Goal: Information Seeking & Learning: Learn about a topic

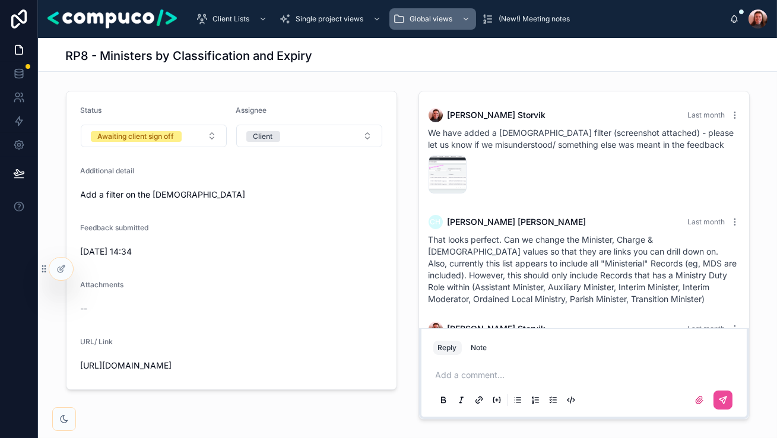
scroll to position [424, 0]
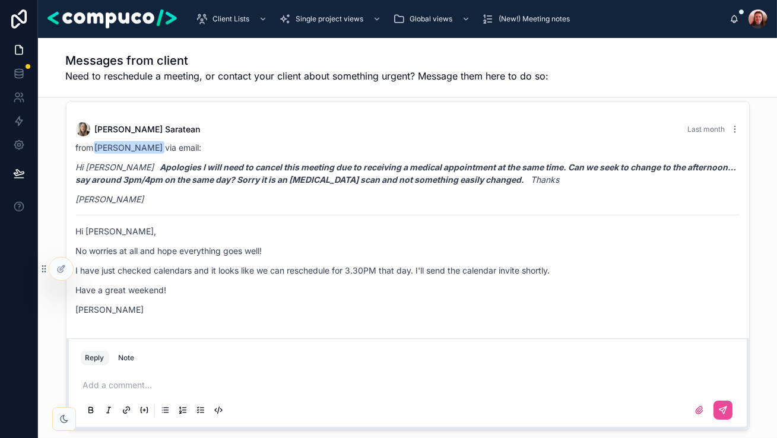
scroll to position [52, 0]
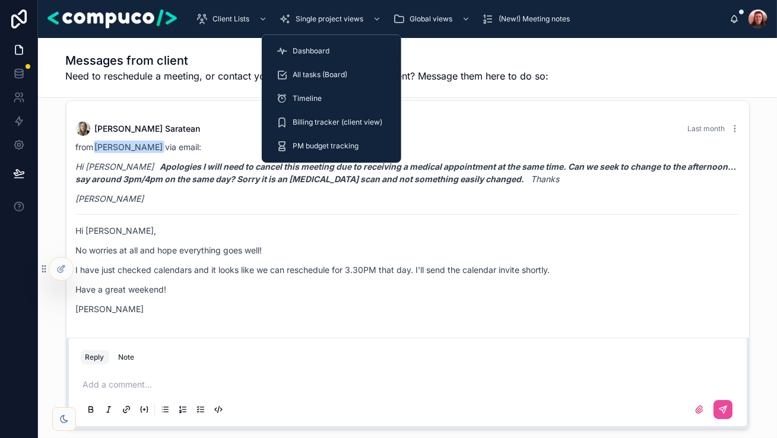
click at [335, 52] on div "Dashboard" at bounding box center [331, 51] width 111 height 19
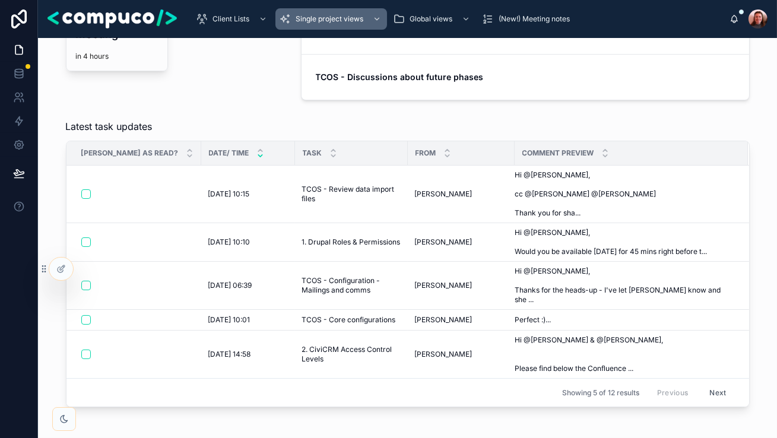
scroll to position [228, 0]
click at [311, 245] on span "1. Drupal Roles & Permissions" at bounding box center [351, 241] width 98 height 9
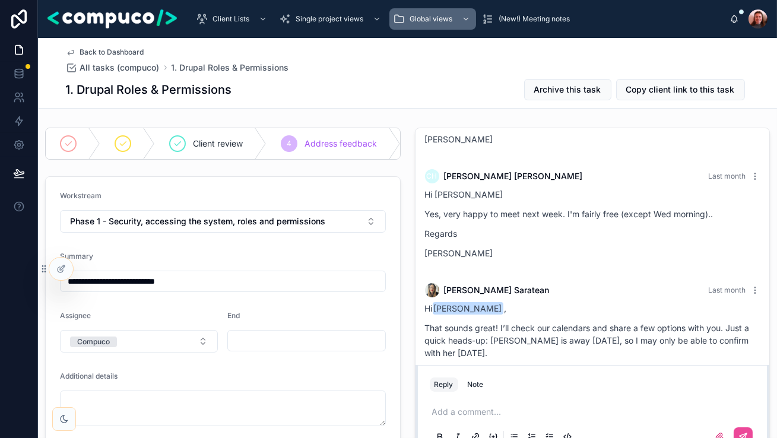
scroll to position [375, 0]
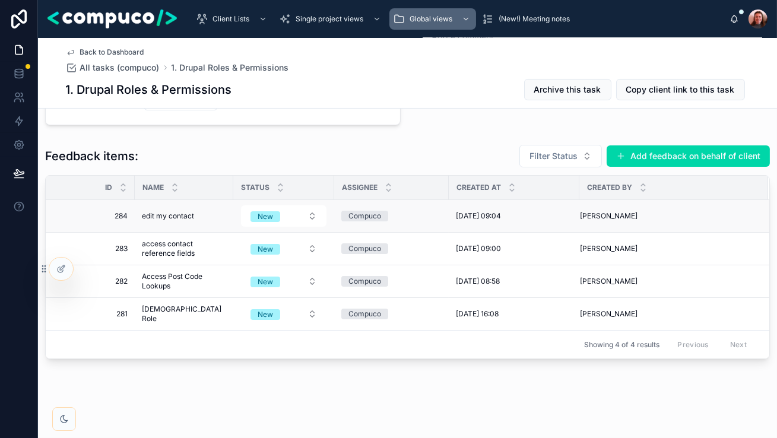
click at [172, 217] on span "edit my contact" at bounding box center [168, 215] width 52 height 9
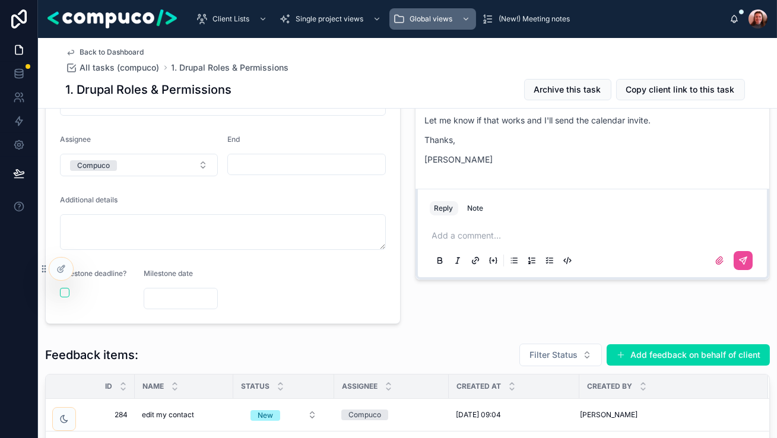
scroll to position [375, 0]
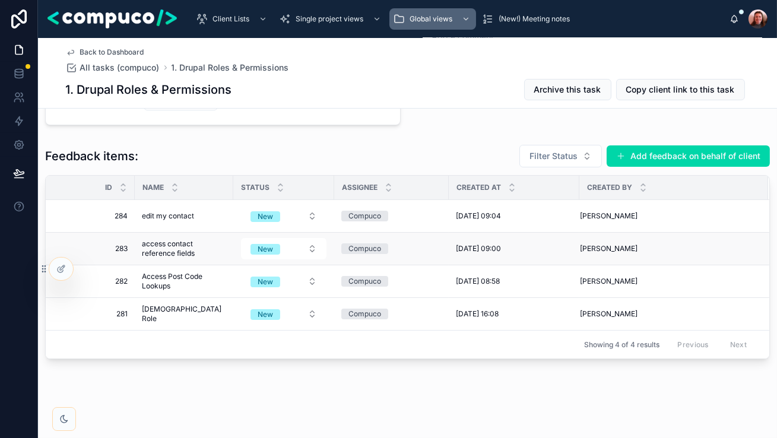
click at [169, 248] on span "access contact reference fields" at bounding box center [184, 248] width 84 height 19
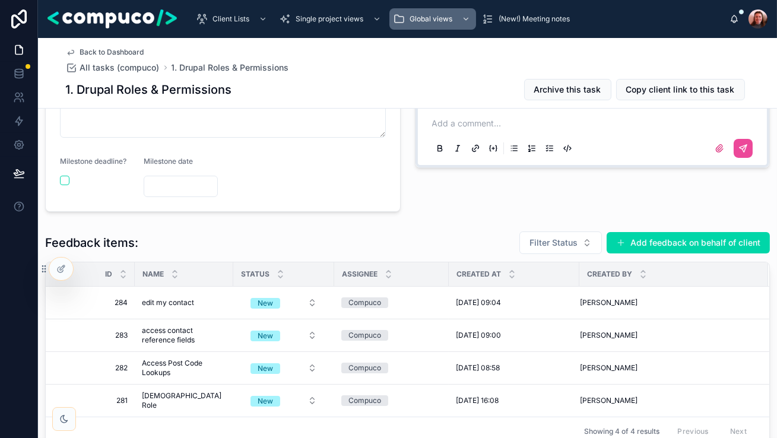
scroll to position [375, 0]
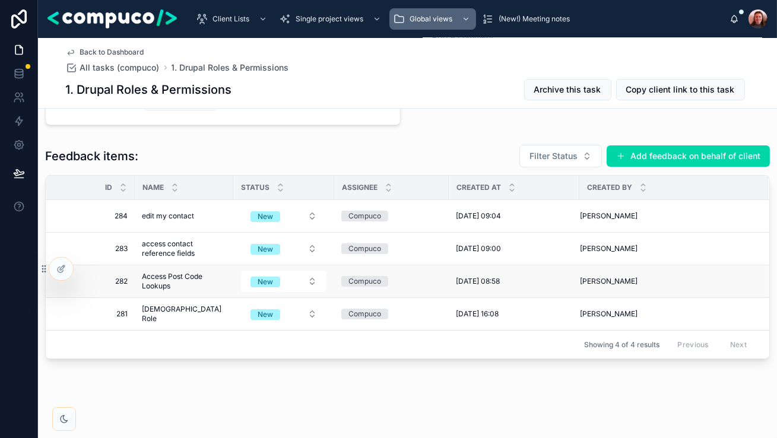
click at [171, 273] on span "Access Post Code Lookups" at bounding box center [184, 281] width 84 height 19
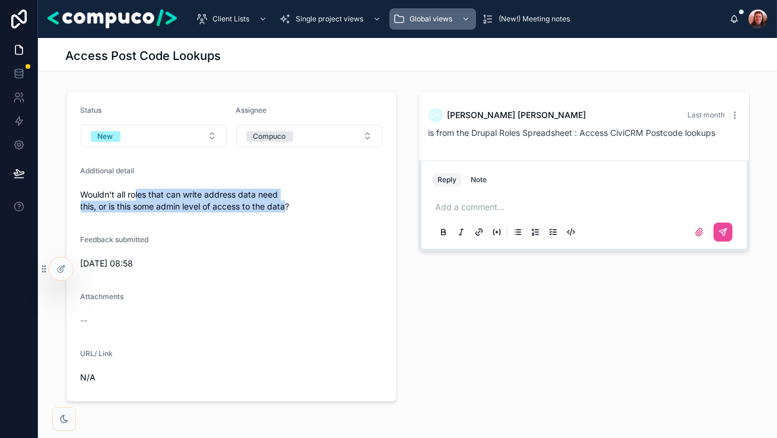
drag, startPoint x: 135, startPoint y: 199, endPoint x: 289, endPoint y: 211, distance: 154.7
click at [289, 211] on span "Wouldn't all roles that can write address data need this, or is this some admin…" at bounding box center [231, 201] width 301 height 24
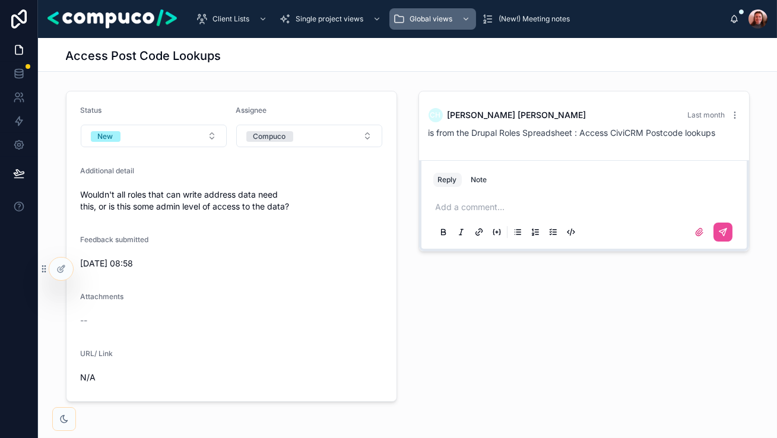
click at [301, 211] on span "Wouldn't all roles that can write address data need this, or is this some admin…" at bounding box center [231, 201] width 301 height 24
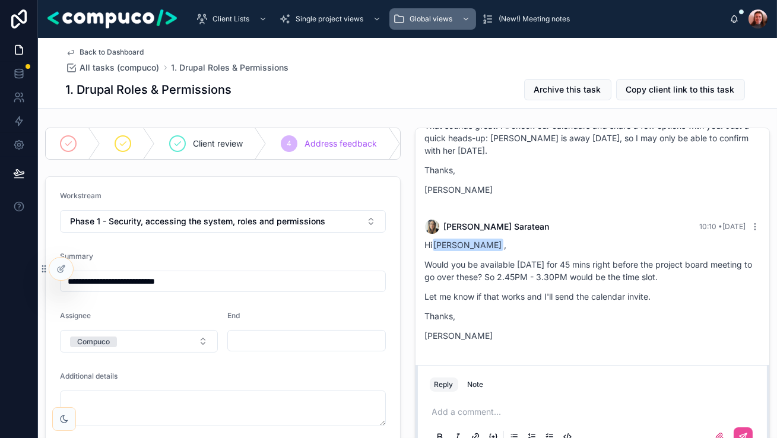
scroll to position [304, 0]
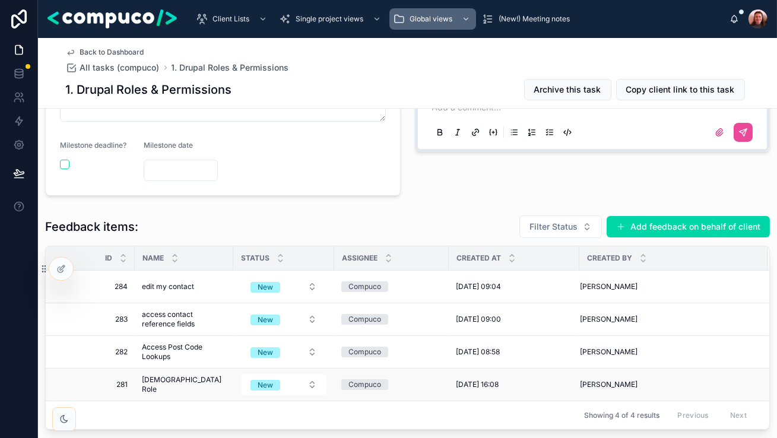
click at [183, 383] on span "Presbytery Role" at bounding box center [184, 384] width 84 height 19
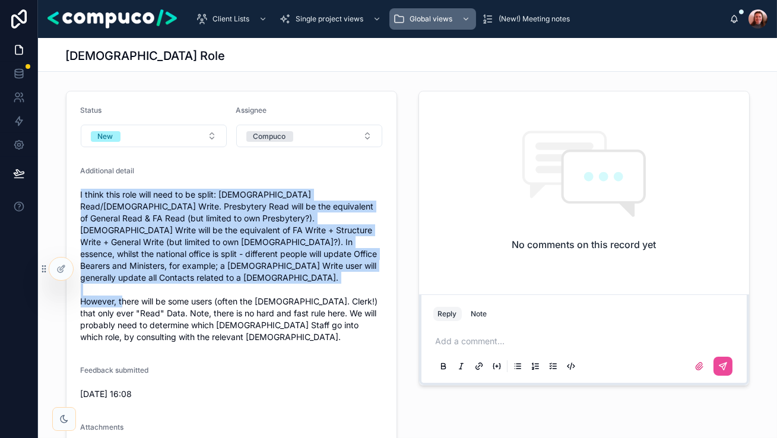
drag, startPoint x: 81, startPoint y: 195, endPoint x: 311, endPoint y: 314, distance: 259.5
click at [308, 289] on span "I think this role will need to be split: Presbytery Read/Presbytery Write. Pres…" at bounding box center [231, 266] width 301 height 154
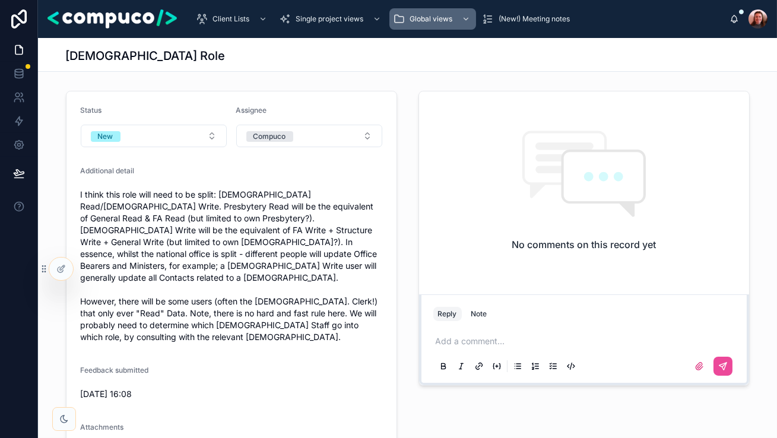
click at [285, 311] on span "I think this role will need to be split: Presbytery Read/Presbytery Write. Pres…" at bounding box center [231, 266] width 301 height 154
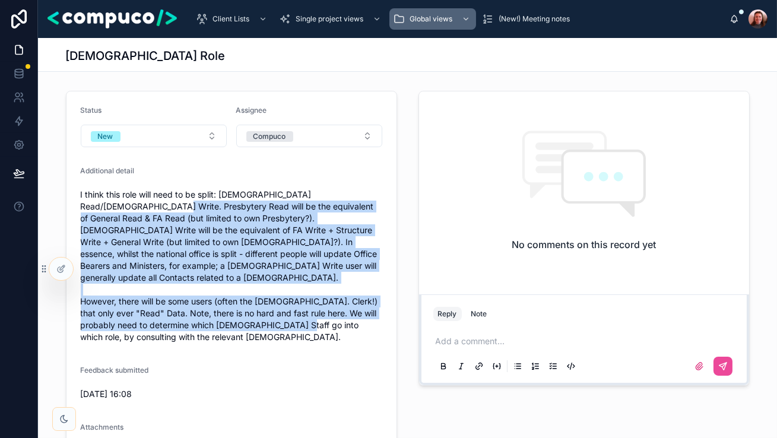
drag, startPoint x: 256, startPoint y: 319, endPoint x: 111, endPoint y: 205, distance: 184.7
click at [111, 205] on span "I think this role will need to be split: Presbytery Read/Presbytery Write. Pres…" at bounding box center [231, 266] width 301 height 154
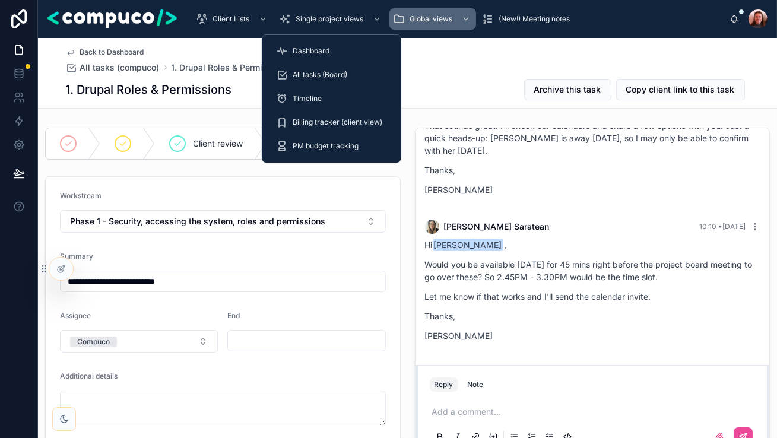
click at [326, 52] on span "Dashboard" at bounding box center [310, 50] width 37 height 9
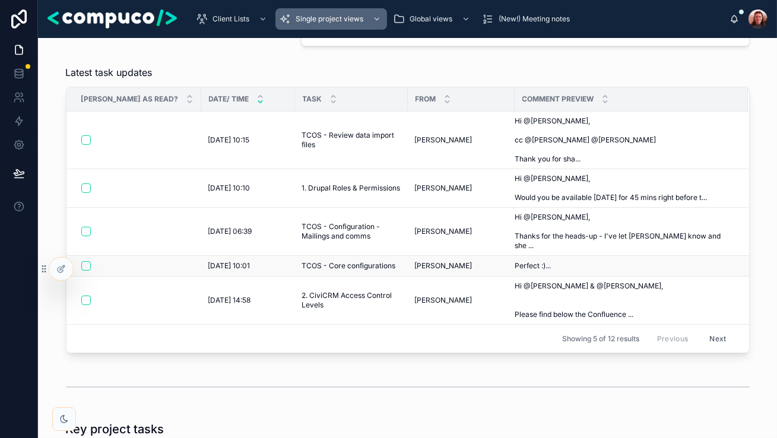
scroll to position [289, 0]
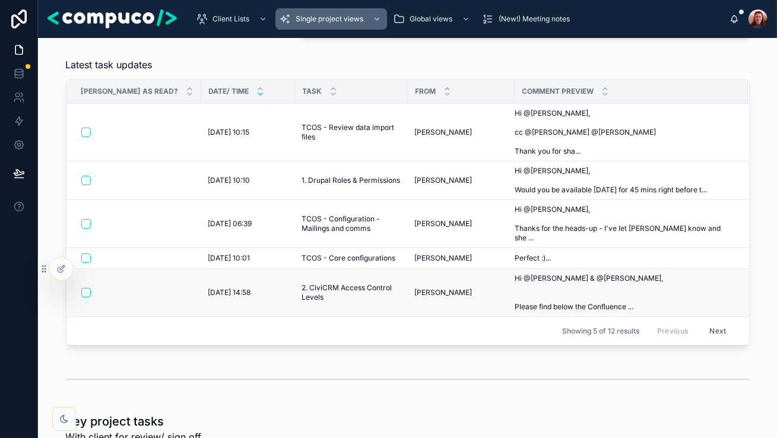
click at [326, 283] on span "2. CiviCRM Access Control Levels" at bounding box center [351, 292] width 98 height 19
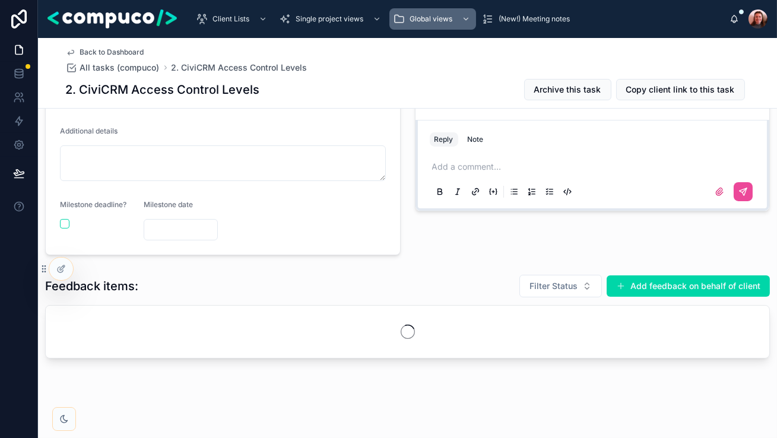
scroll to position [43, 0]
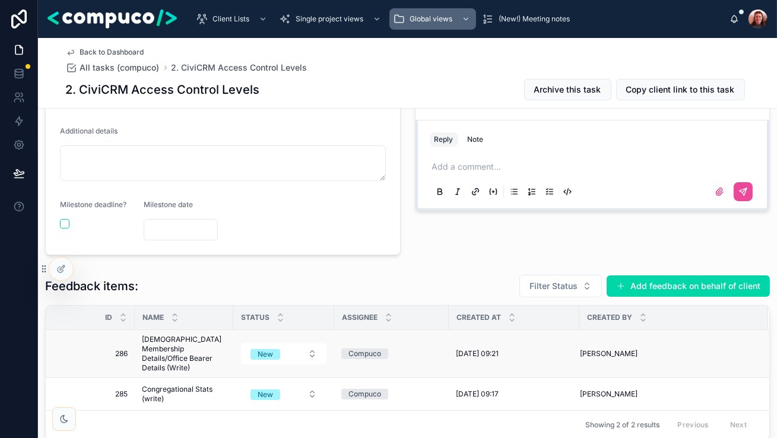
click at [177, 346] on span "Presbytery Membership Details/Office Bearer Details (Write)" at bounding box center [184, 354] width 84 height 38
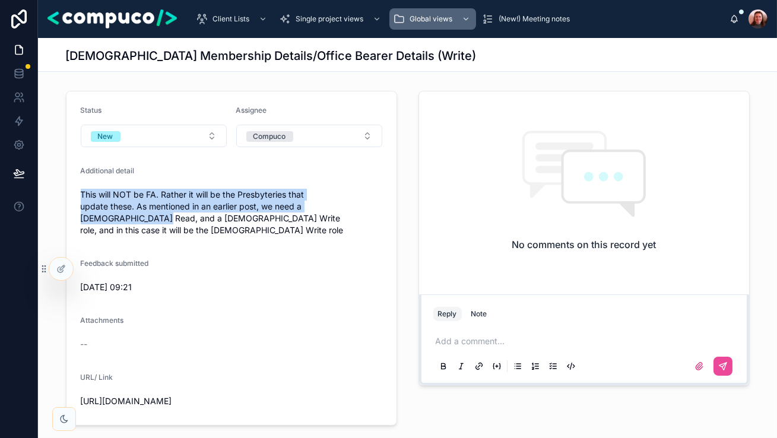
drag, startPoint x: 81, startPoint y: 193, endPoint x: 323, endPoint y: 202, distance: 242.8
click at [323, 202] on span "This will NOT be FA. Rather it will be the Presbyteries that update these. As m…" at bounding box center [231, 212] width 301 height 47
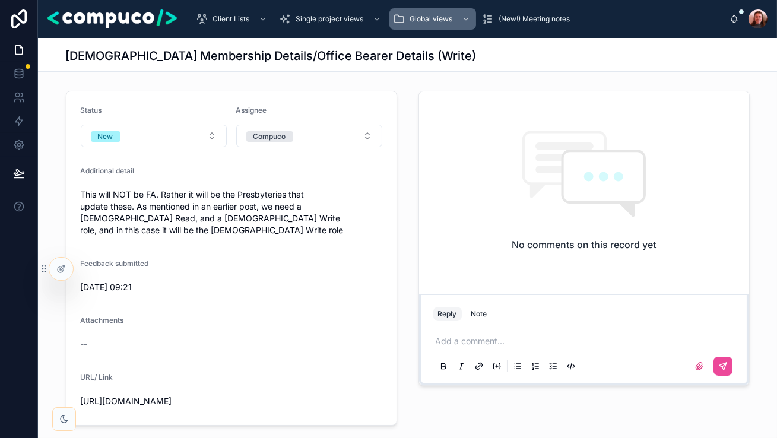
click at [320, 220] on span "This will NOT be FA. Rather it will be the Presbyteries that update these. As m…" at bounding box center [231, 212] width 301 height 47
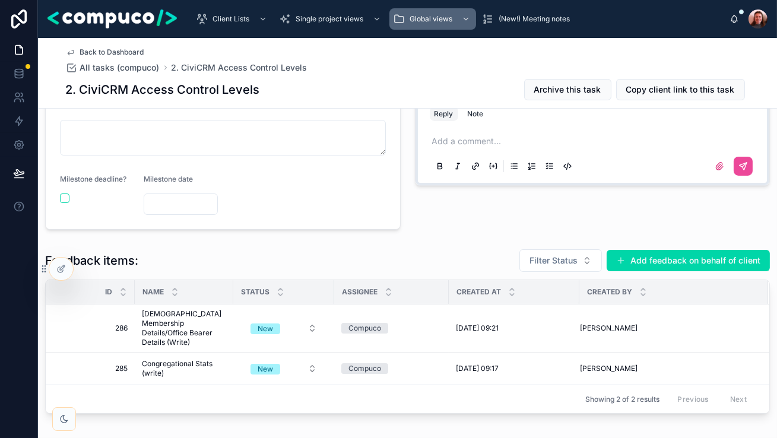
scroll to position [316, 0]
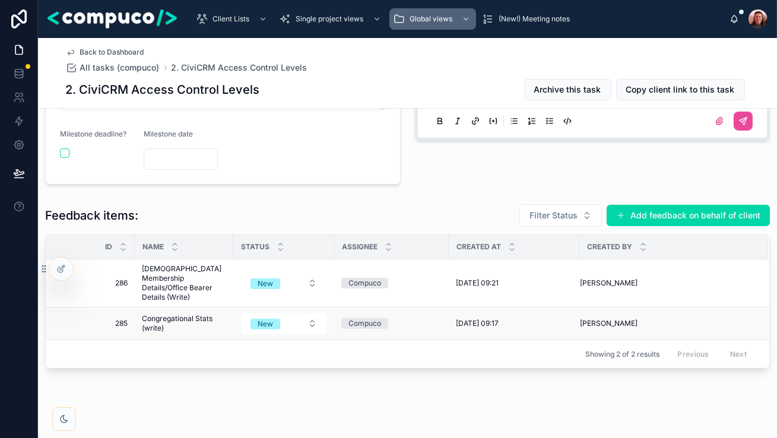
click at [177, 314] on span "Congregational Stats (write)" at bounding box center [184, 323] width 84 height 19
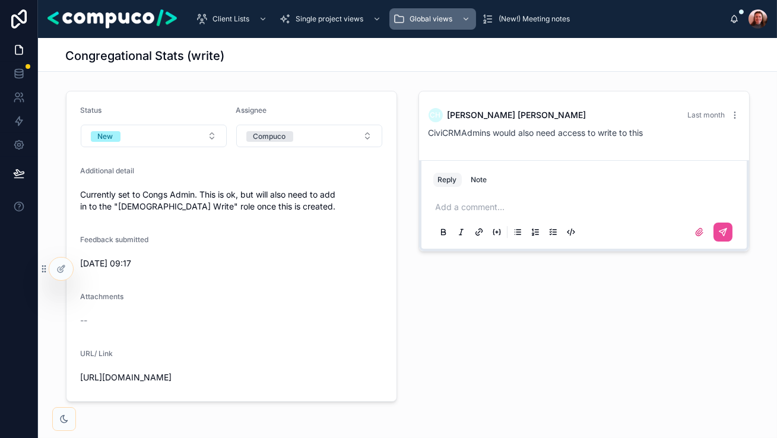
click at [139, 208] on span "Currently set to Congs Admin. This is ok, but will also need to add in to the "…" at bounding box center [231, 201] width 301 height 24
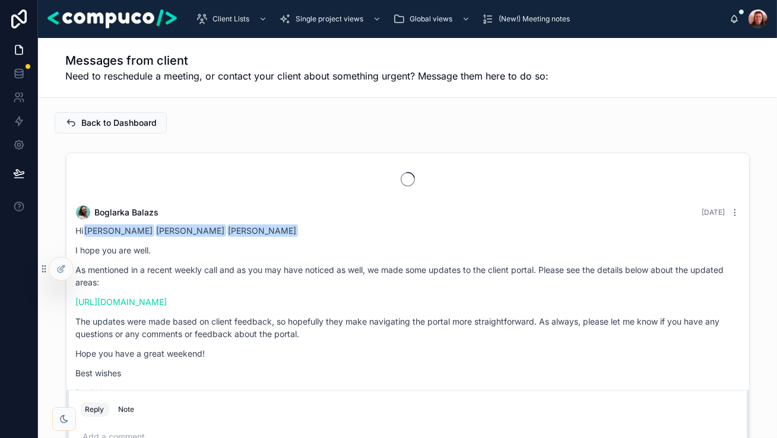
scroll to position [2641, 0]
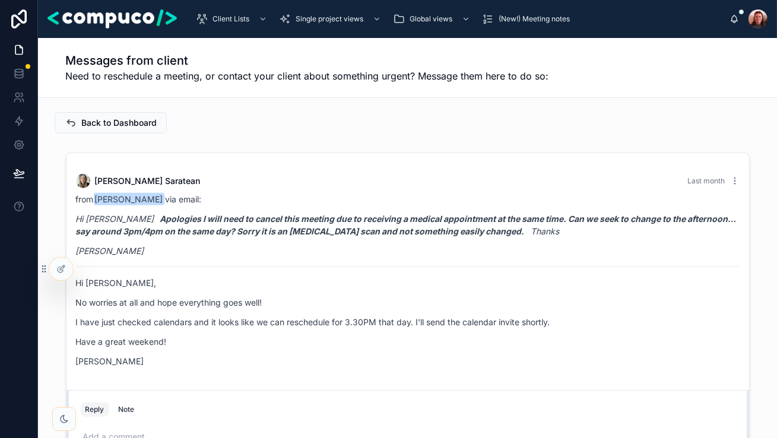
click at [326, 125] on div "Back to Dashboard" at bounding box center [407, 122] width 705 height 21
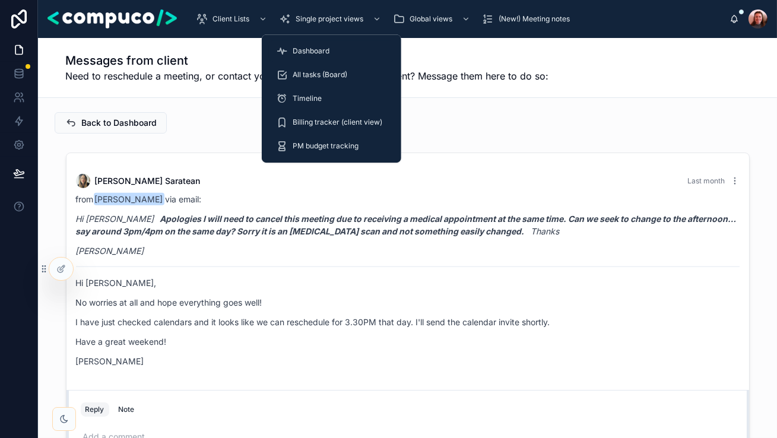
click at [330, 52] on div "Dashboard" at bounding box center [331, 51] width 111 height 19
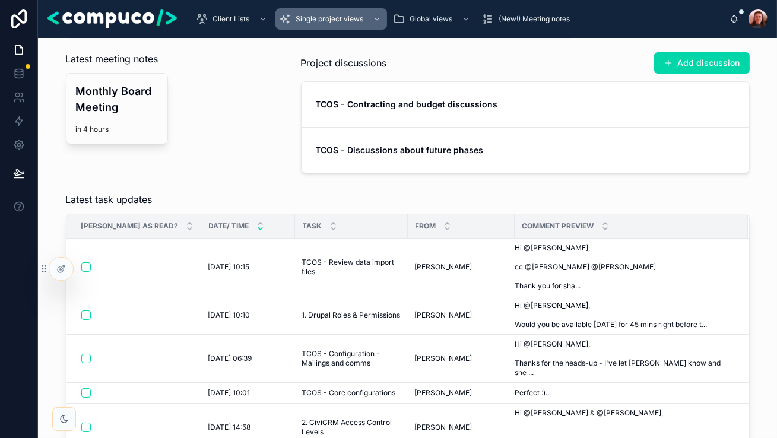
scroll to position [157, 0]
